Goal: Contribute content

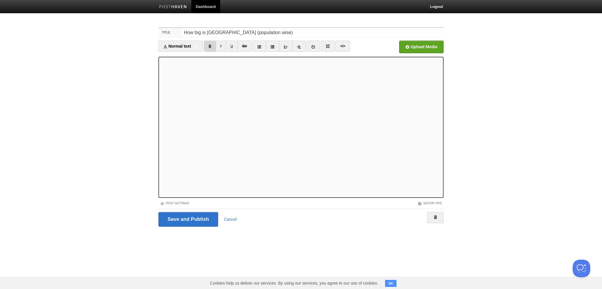
click at [210, 44] on link "B" at bounding box center [210, 46] width 12 height 11
click at [211, 48] on link "B" at bounding box center [210, 46] width 12 height 11
click at [213, 46] on link "B" at bounding box center [210, 46] width 12 height 11
click at [210, 49] on link "B" at bounding box center [210, 46] width 12 height 11
click at [212, 49] on link "B" at bounding box center [210, 46] width 12 height 11
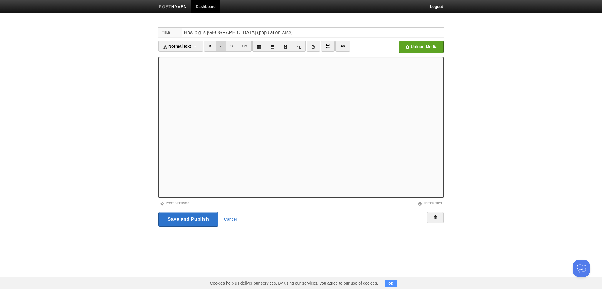
click at [223, 46] on link "I" at bounding box center [221, 46] width 10 height 11
click at [410, 44] on input "file" at bounding box center [243, 49] width 445 height 30
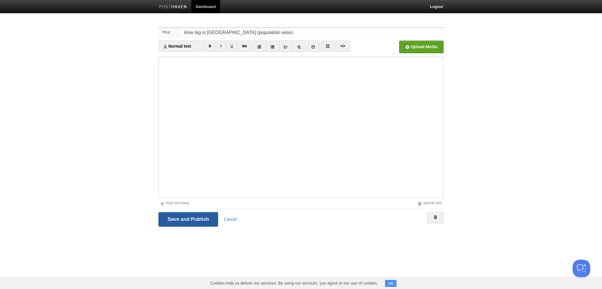
click at [186, 216] on input "Save and Publish" at bounding box center [188, 219] width 60 height 15
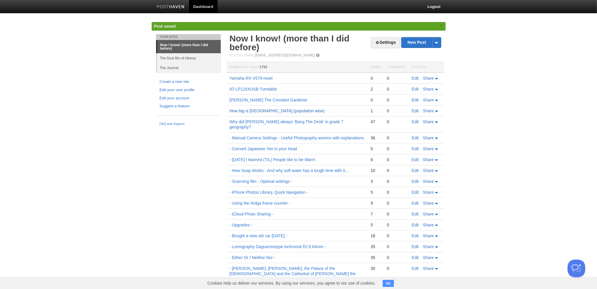
click at [248, 109] on link "How big is [GEOGRAPHIC_DATA] (population wise)" at bounding box center [277, 110] width 95 height 5
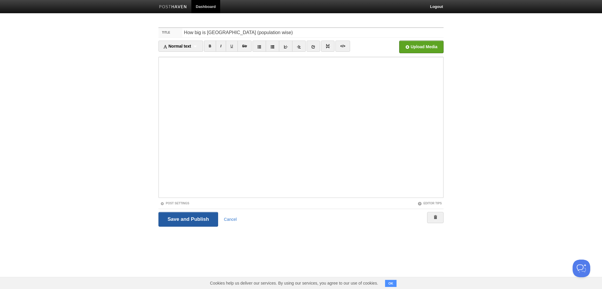
click at [175, 217] on input "Save and Publish" at bounding box center [188, 219] width 60 height 15
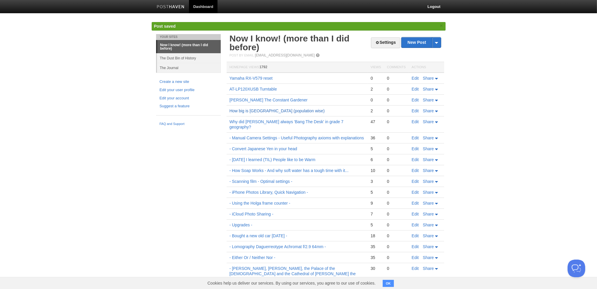
click at [248, 111] on link "How big is [GEOGRAPHIC_DATA] (population wise)" at bounding box center [277, 110] width 95 height 5
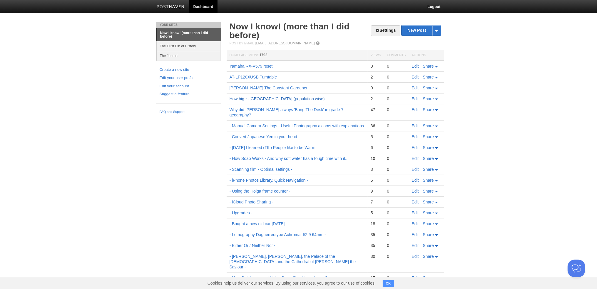
click at [279, 98] on link "How big is [GEOGRAPHIC_DATA] (population wise)" at bounding box center [277, 98] width 95 height 5
click at [255, 99] on link "How big is [GEOGRAPHIC_DATA] (population wise)" at bounding box center [277, 98] width 95 height 5
click at [267, 101] on td "How big is [GEOGRAPHIC_DATA] (population wise)" at bounding box center [297, 98] width 141 height 11
click at [272, 99] on link "How big is [GEOGRAPHIC_DATA] (population wise)" at bounding box center [277, 98] width 95 height 5
click at [272, 96] on td "How big is [GEOGRAPHIC_DATA] (population wise)" at bounding box center [297, 98] width 141 height 11
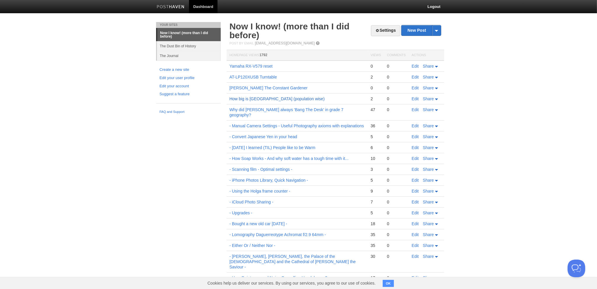
click at [273, 97] on link "How big is [GEOGRAPHIC_DATA] (population wise)" at bounding box center [277, 98] width 95 height 5
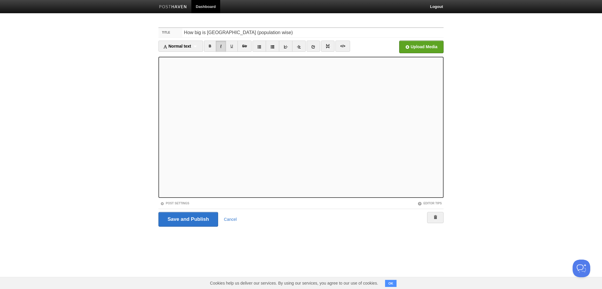
click at [222, 46] on link "I" at bounding box center [221, 46] width 10 height 11
click at [223, 50] on link "I" at bounding box center [221, 46] width 10 height 11
click at [222, 47] on link "I" at bounding box center [221, 46] width 10 height 11
click at [434, 203] on link "Editor Tips" at bounding box center [430, 203] width 24 height 3
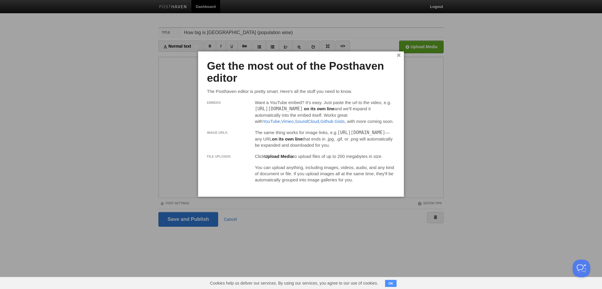
click at [414, 114] on div at bounding box center [301, 144] width 602 height 289
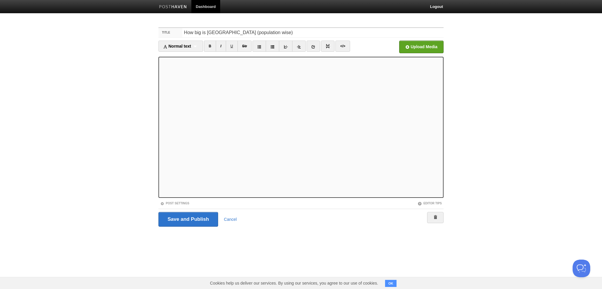
click at [161, 124] on iframe at bounding box center [300, 127] width 285 height 141
click at [230, 218] on link "Cancel" at bounding box center [230, 219] width 13 height 5
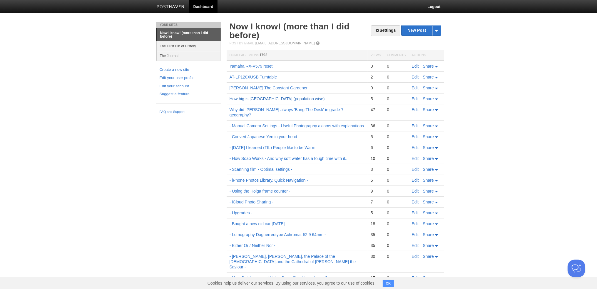
click at [263, 98] on link "How big is [GEOGRAPHIC_DATA] (population wise)" at bounding box center [277, 98] width 95 height 5
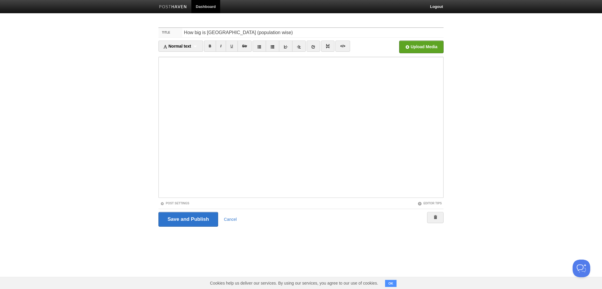
click at [557, 106] on body "Dashboard Logout Your Sites Now I know! (more than I did before) The Dust Bin o…" at bounding box center [301, 124] width 602 height 249
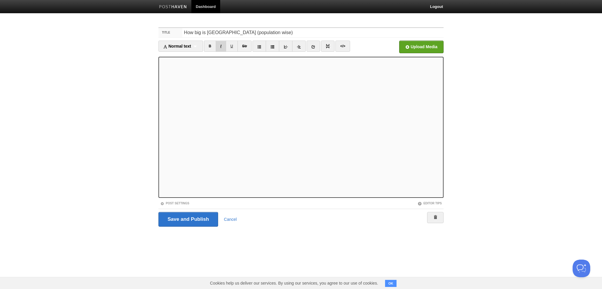
click at [224, 46] on link "I" at bounding box center [221, 46] width 10 height 11
click at [222, 46] on link "I" at bounding box center [221, 46] width 10 height 11
click at [222, 45] on link "I" at bounding box center [221, 46] width 10 height 11
click at [210, 48] on link "B" at bounding box center [210, 46] width 12 height 11
click at [210, 46] on link "B" at bounding box center [210, 46] width 12 height 11
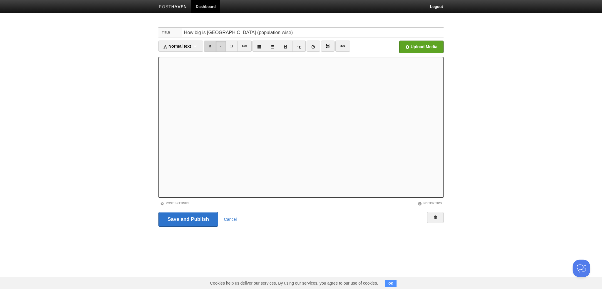
click at [211, 45] on link "B" at bounding box center [210, 46] width 12 height 11
click at [194, 218] on input "Save and Publish" at bounding box center [188, 219] width 60 height 15
